Goal: Task Accomplishment & Management: Manage account settings

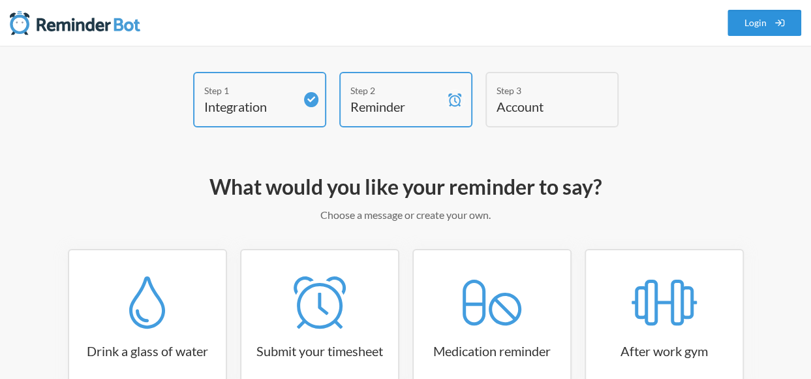
click at [753, 27] on link "Login" at bounding box center [765, 23] width 74 height 26
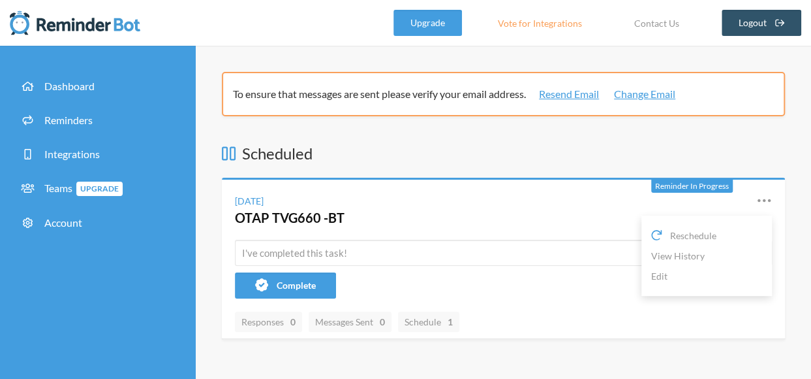
click at [767, 202] on icon at bounding box center [765, 201] width 16 height 16
click at [712, 229] on span "Reschedule" at bounding box center [693, 235] width 46 height 14
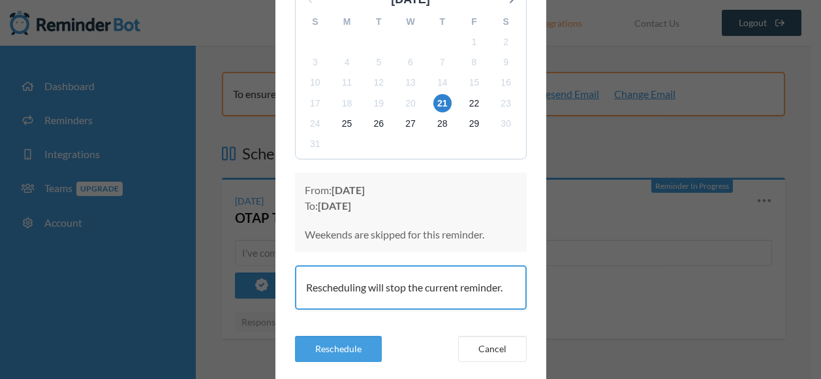
scroll to position [131, 0]
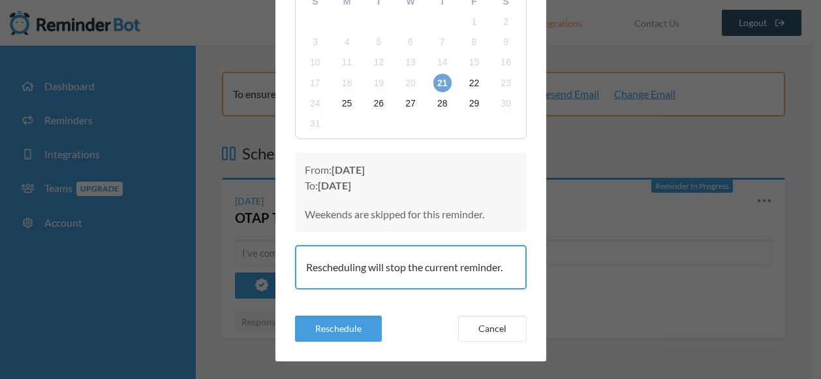
click at [437, 80] on span "21" at bounding box center [442, 83] width 18 height 18
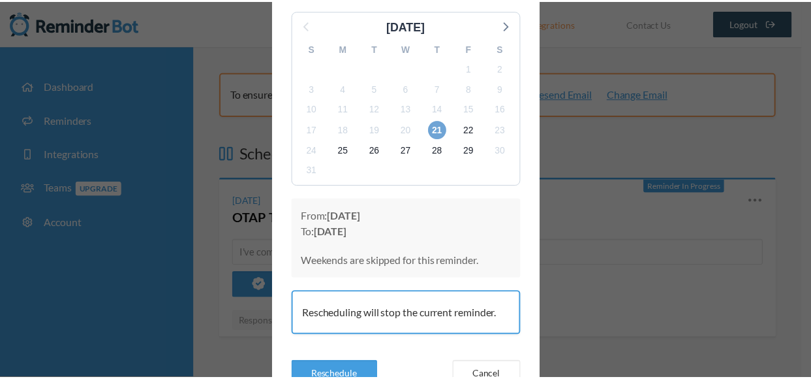
scroll to position [145, 0]
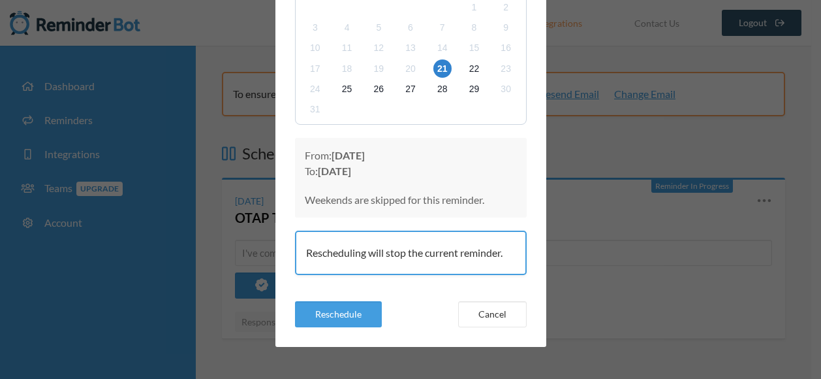
click at [399, 178] on p "From: [DATE] To: [DATE]" at bounding box center [411, 163] width 212 height 31
click at [338, 318] on button "Reschedule" at bounding box center [338, 314] width 87 height 26
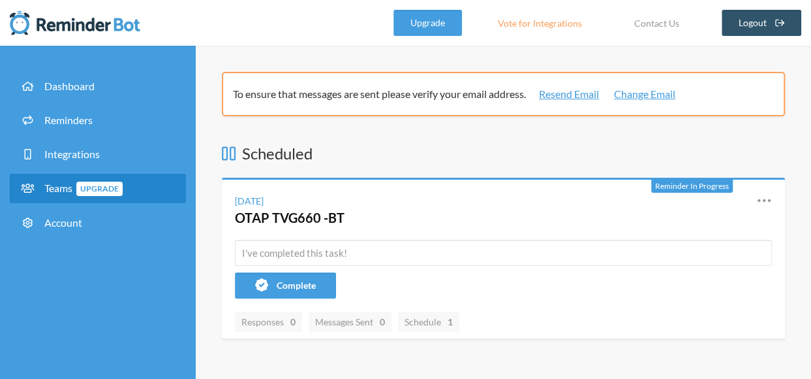
click at [123, 191] on span "Upgrade" at bounding box center [99, 188] width 46 height 14
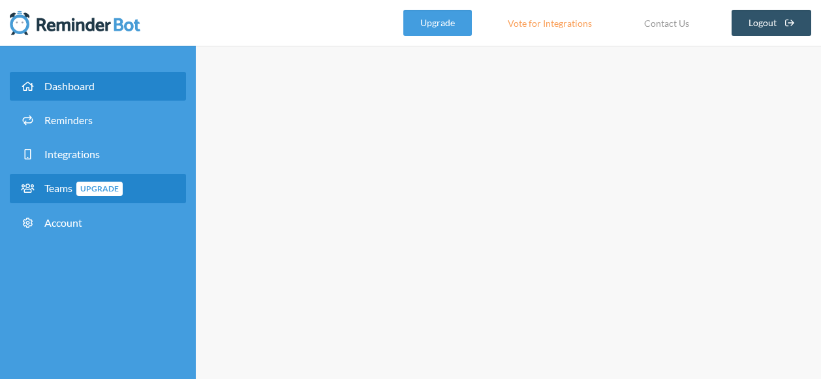
click at [168, 89] on link "Dashboard" at bounding box center [98, 86] width 176 height 29
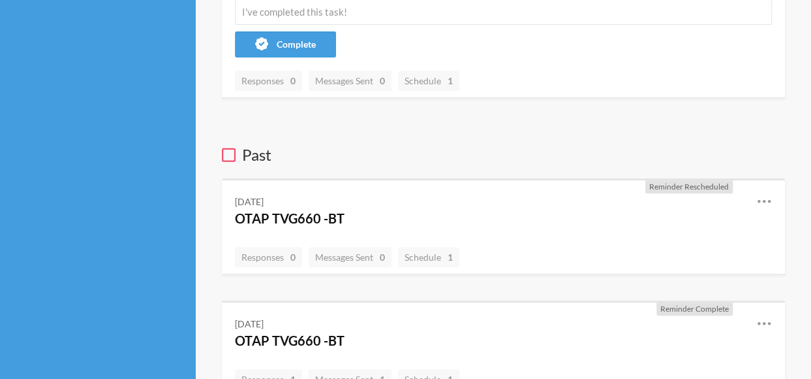
scroll to position [261, 0]
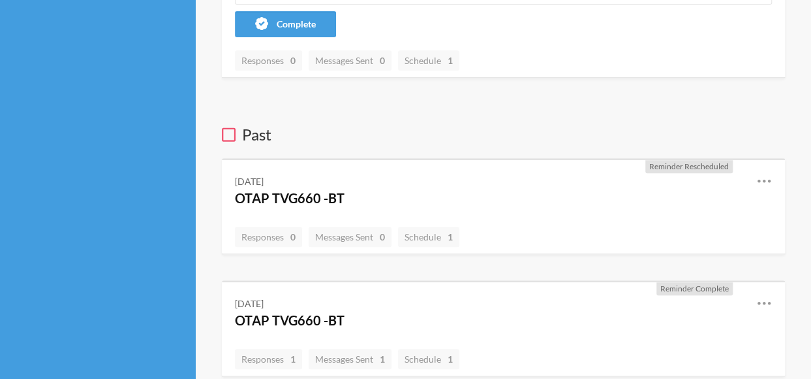
drag, startPoint x: 486, startPoint y: 313, endPoint x: 473, endPoint y: 315, distance: 13.3
drag, startPoint x: 473, startPoint y: 315, endPoint x: 195, endPoint y: 270, distance: 282.4
click at [195, 270] on div "Dashboard Reminders Integrations Teams Upgrade Account" at bounding box center [98, 328] width 196 height 1086
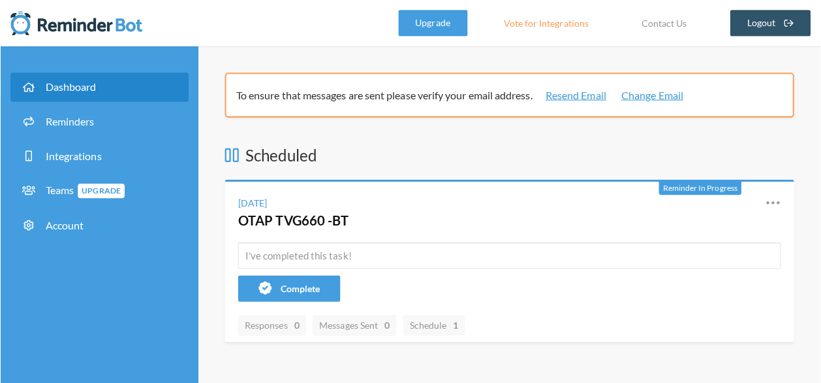
scroll to position [0, 0]
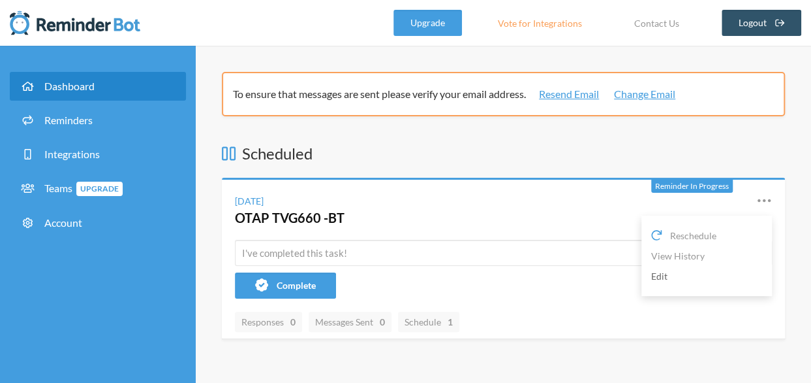
click at [667, 270] on link "Edit" at bounding box center [706, 276] width 111 height 20
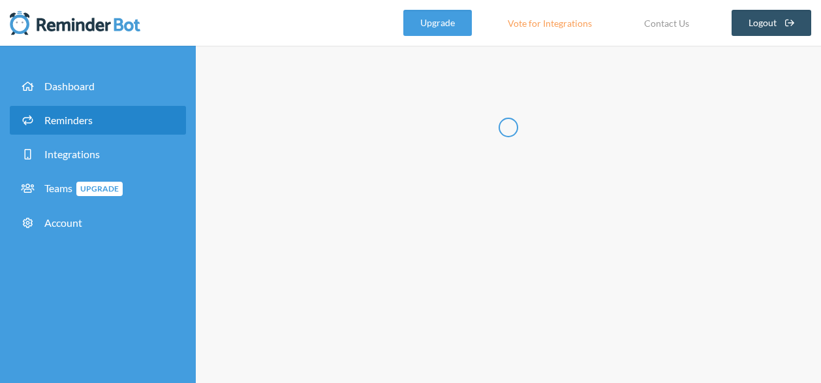
type input "OTAP TVG660 -BT"
checkbox input "true"
select select "12:45:00"
select select "15:00:00"
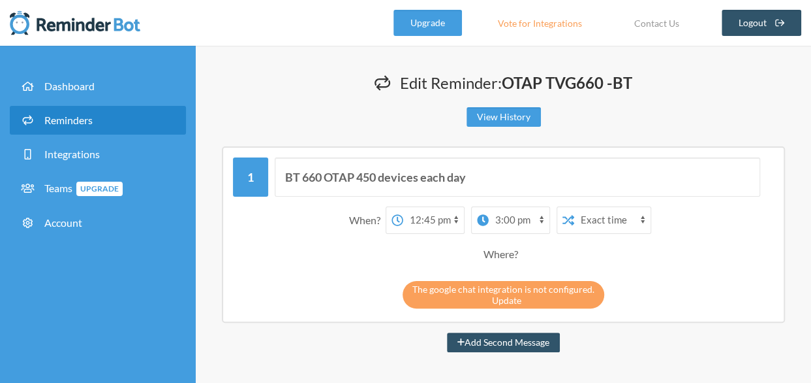
click at [510, 302] on link "Update" at bounding box center [506, 299] width 29 height 11
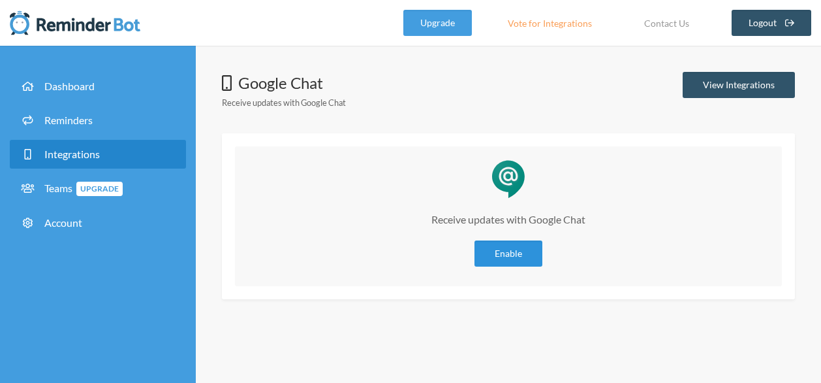
click at [520, 255] on link "Enable" at bounding box center [509, 253] width 68 height 26
click at [503, 250] on link "Enable" at bounding box center [509, 253] width 68 height 26
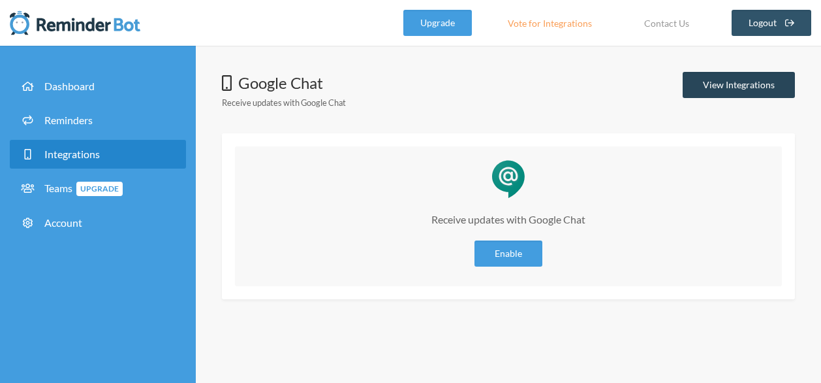
click at [738, 89] on link "View Integrations" at bounding box center [739, 85] width 112 height 26
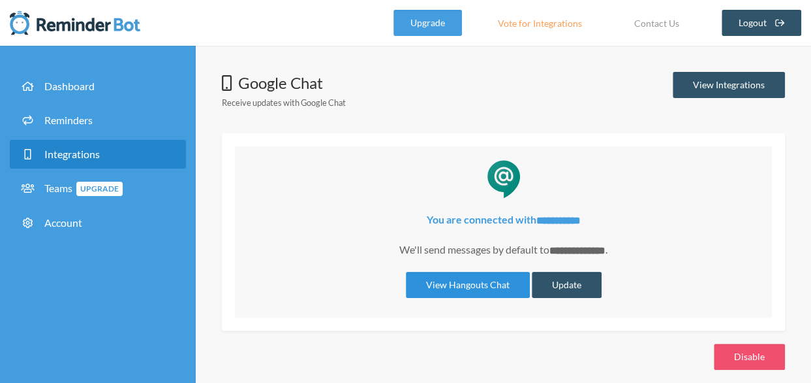
click at [493, 284] on link "View Hangouts Chat" at bounding box center [468, 285] width 124 height 26
